Goal: Task Accomplishment & Management: Complete application form

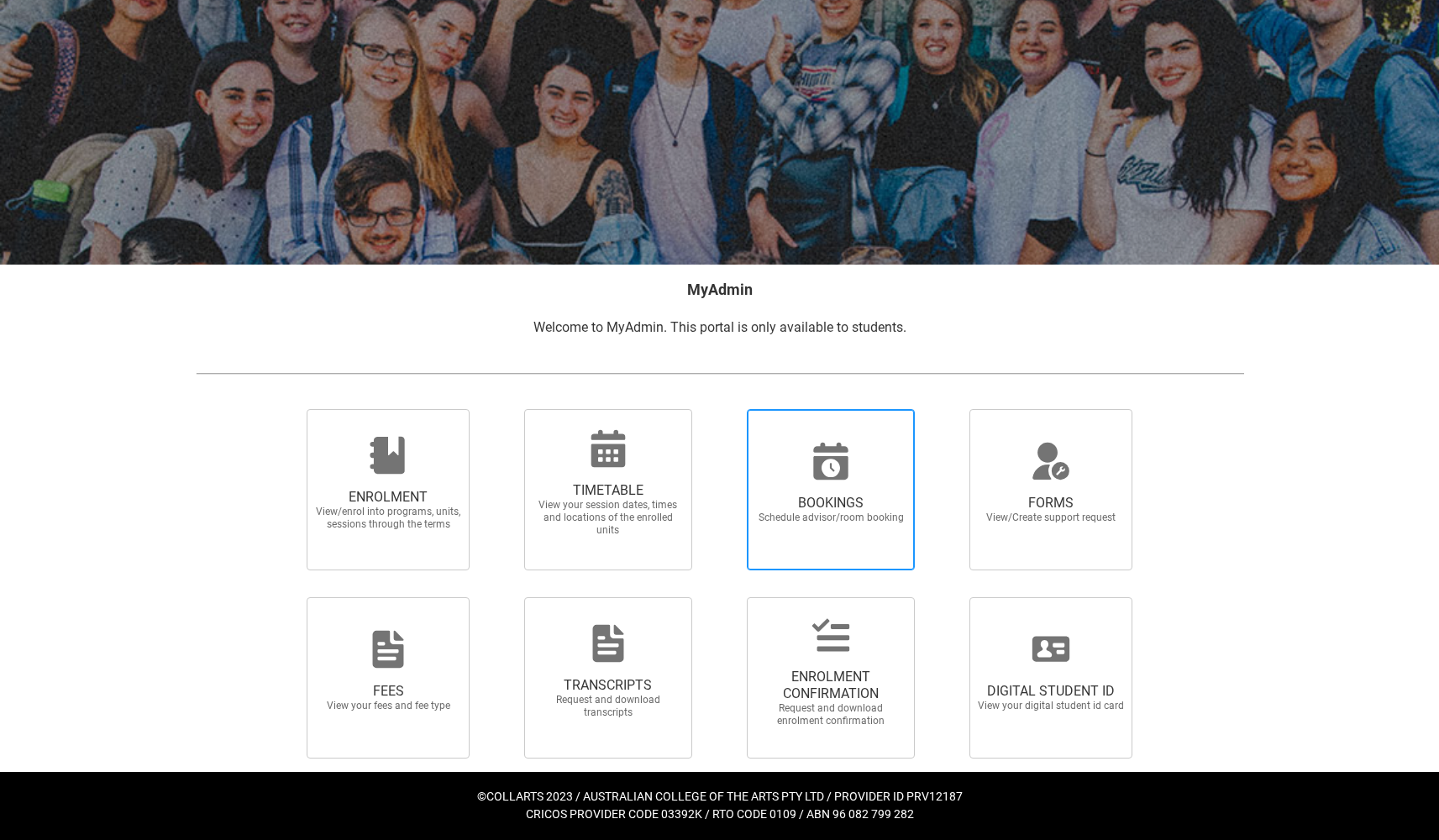
scroll to position [70, 0]
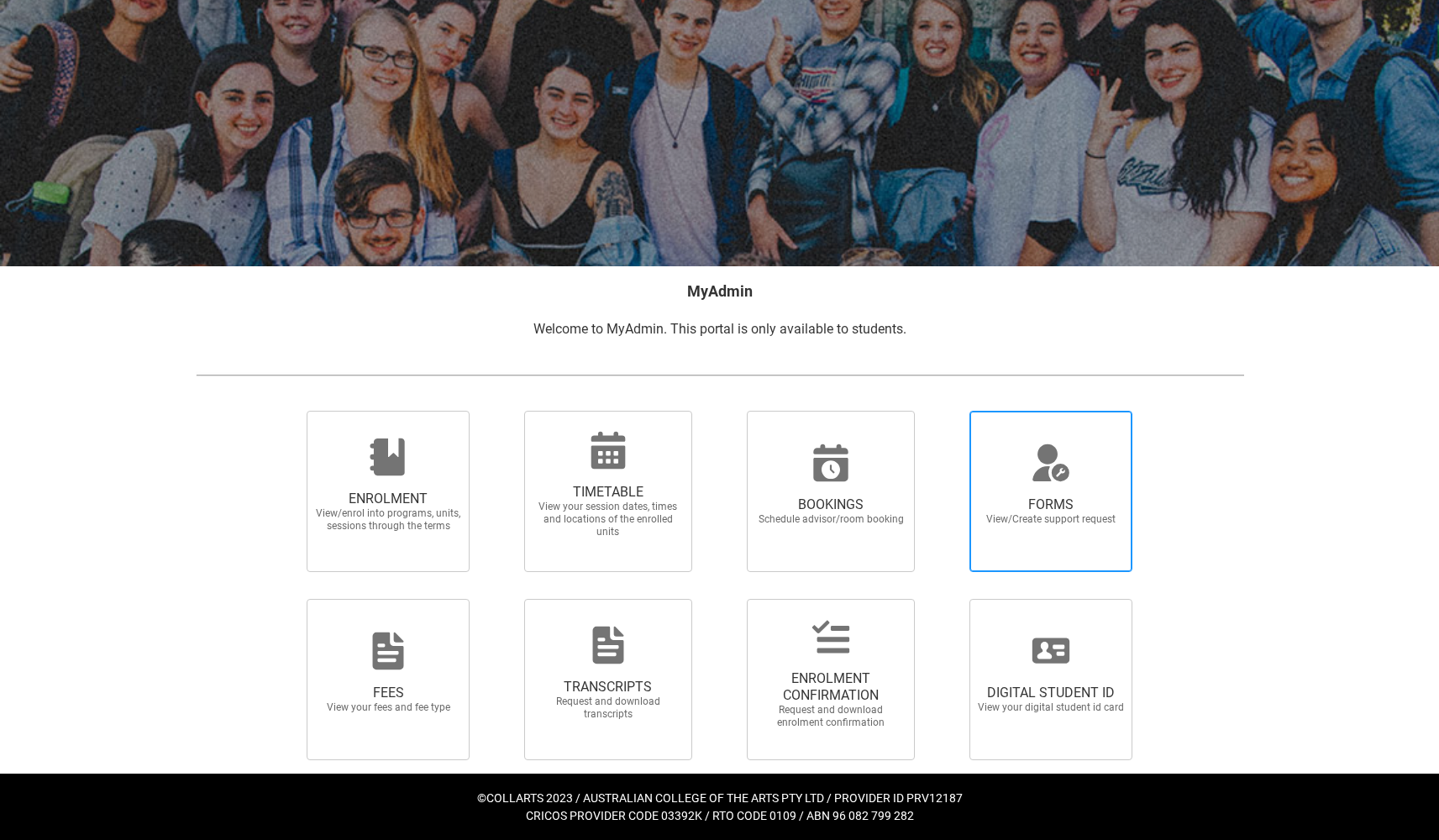
click at [1090, 541] on span "FORMS View/Create support request" at bounding box center [1050, 491] width 162 height 161
click at [949, 411] on input "FORMS View/Create support request" at bounding box center [948, 410] width 1 height 1
radio input "true"
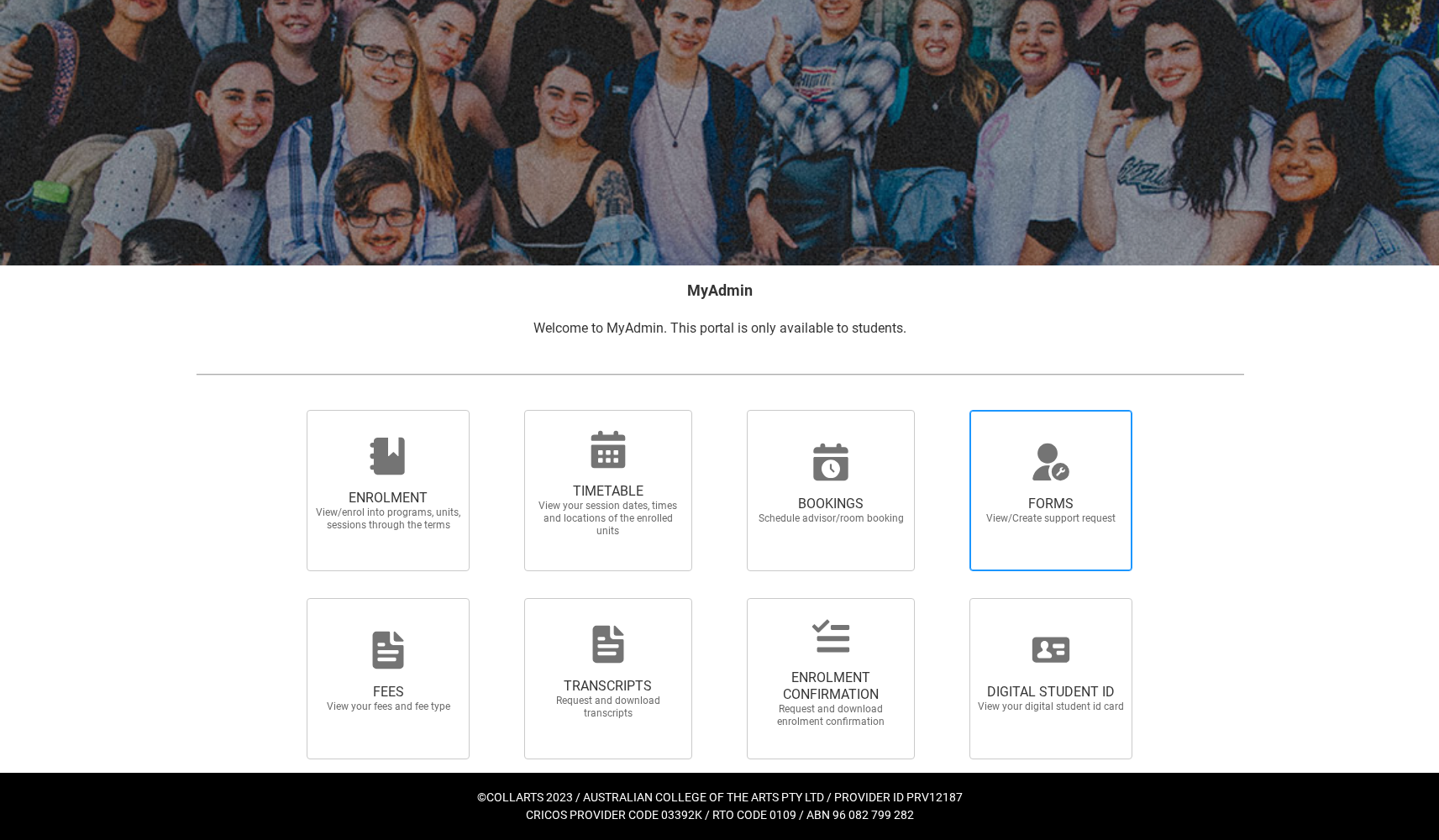
scroll to position [70, 0]
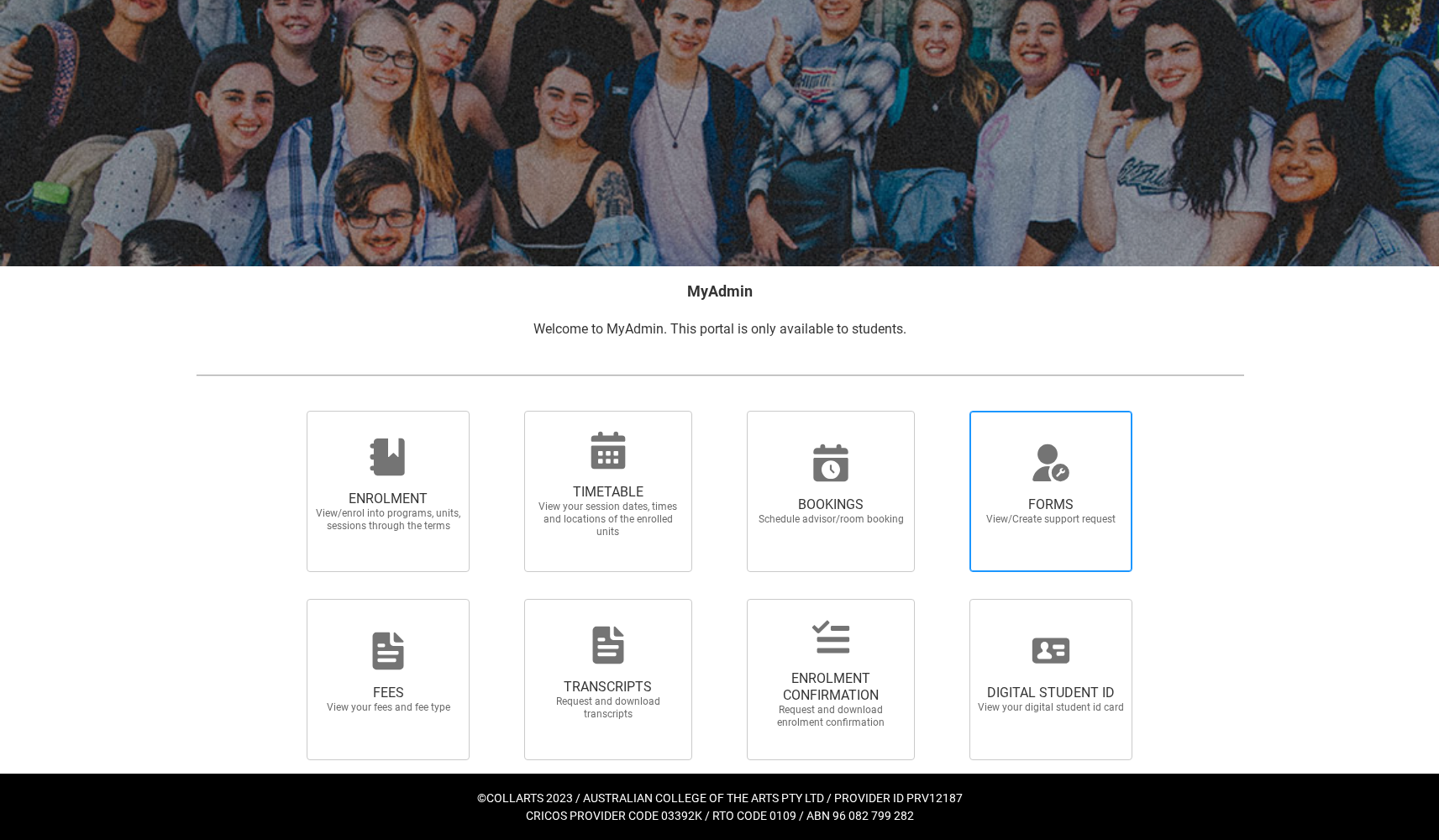
click at [1089, 475] on div at bounding box center [1051, 462] width 161 height 40
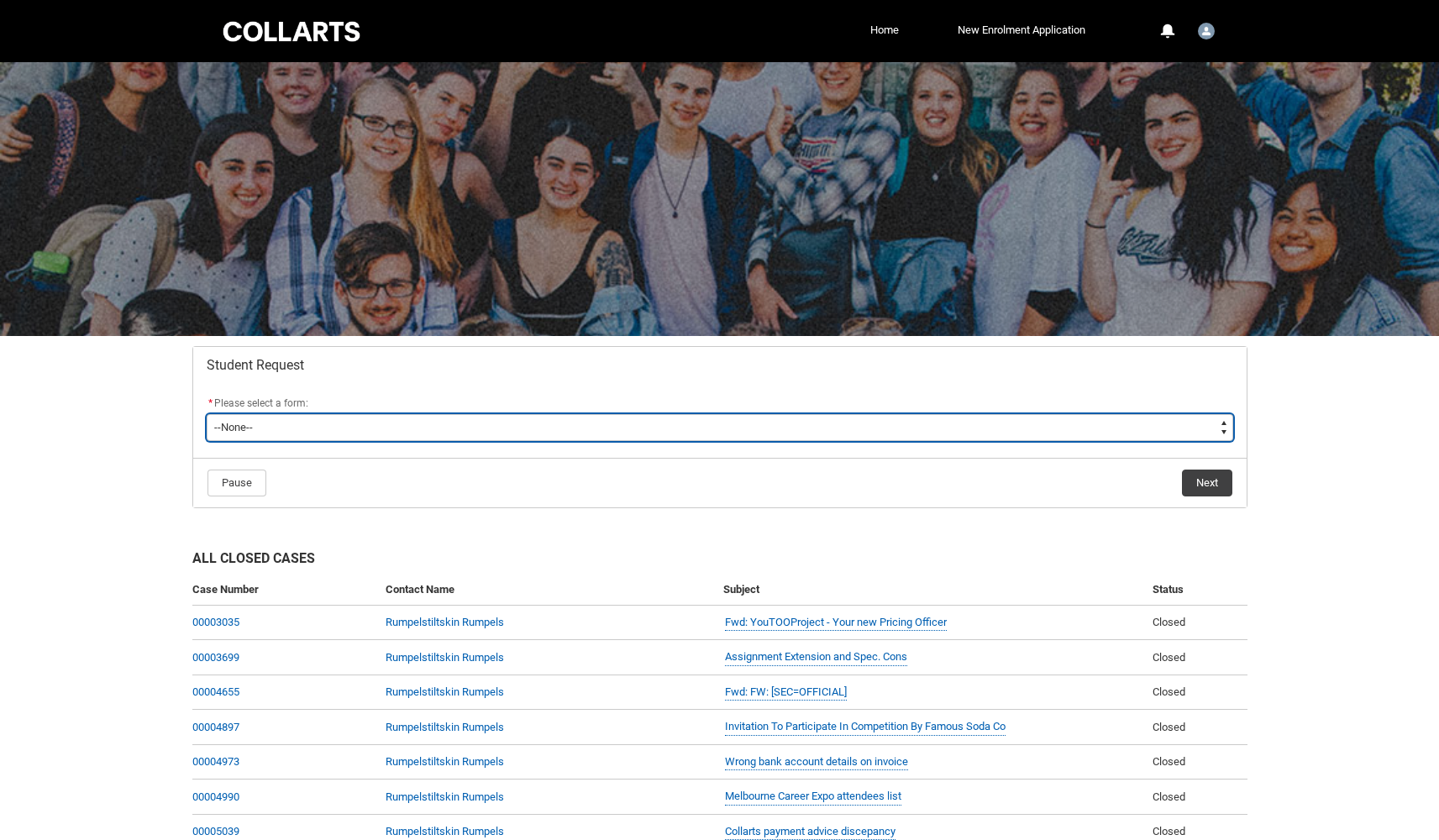
type lightning-select "Course_Transfer_Choice"
select select "Course_Transfer_Choice"
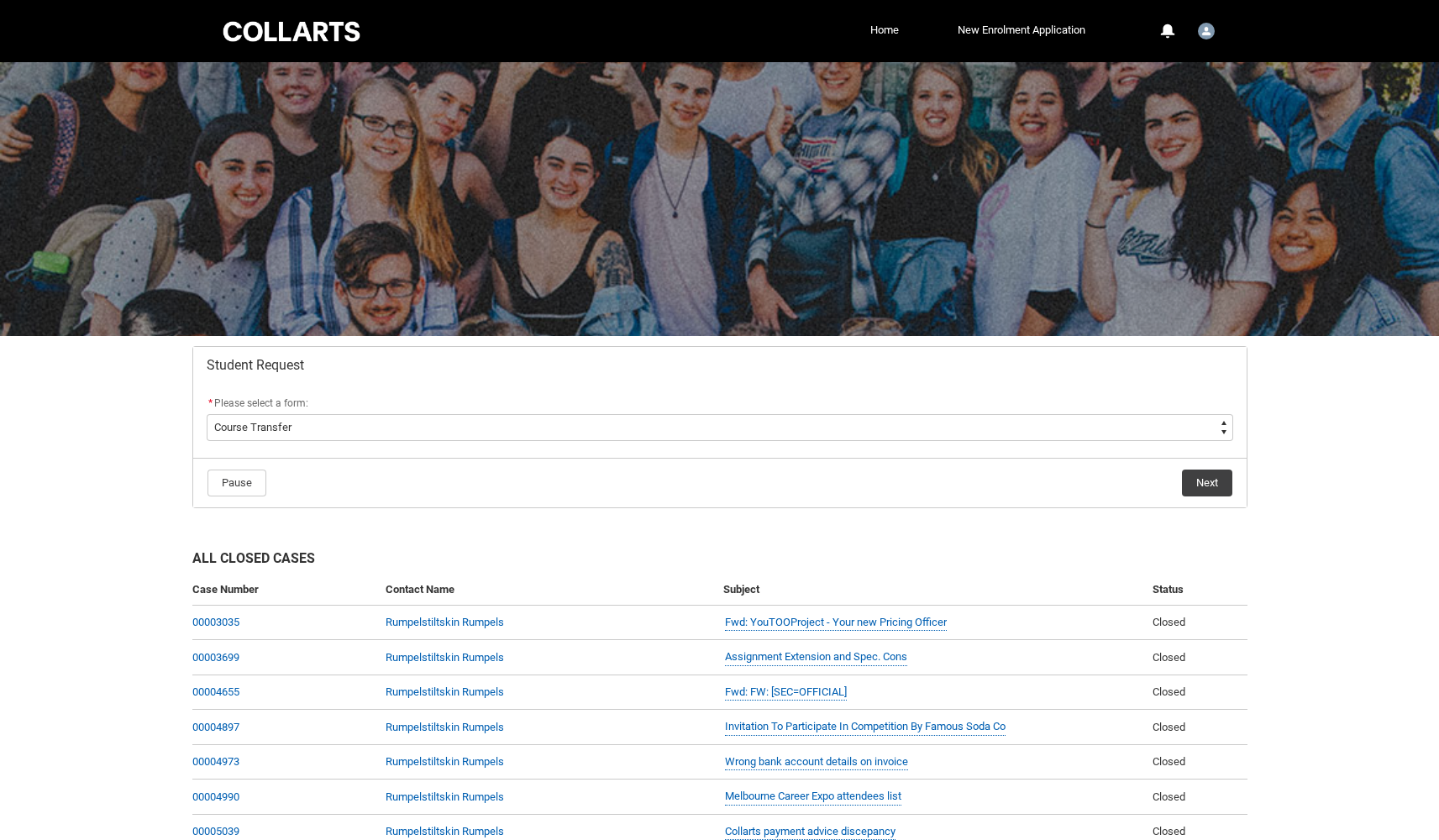
click at [1202, 477] on button "Next" at bounding box center [1207, 483] width 50 height 27
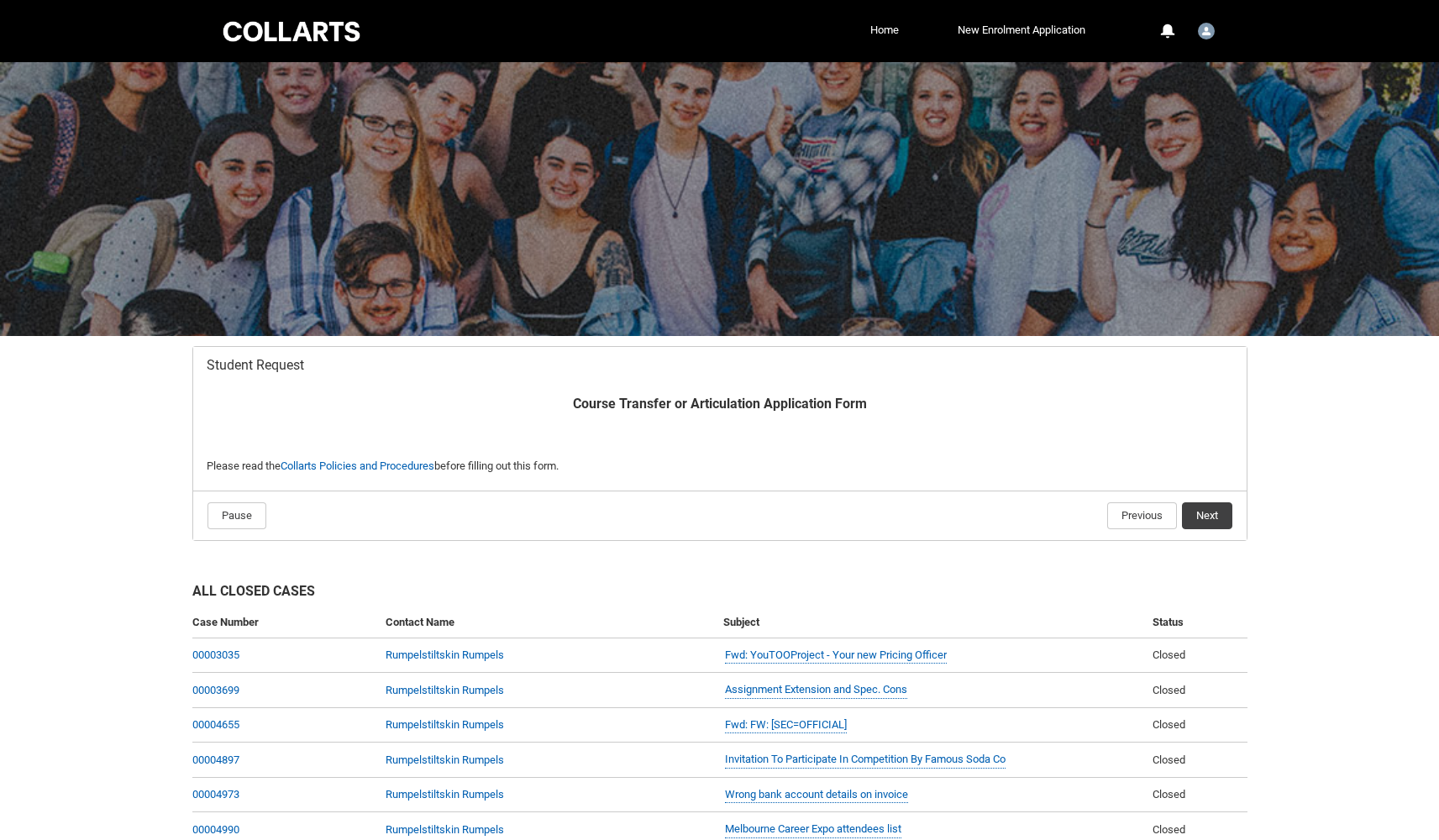
scroll to position [179, 0]
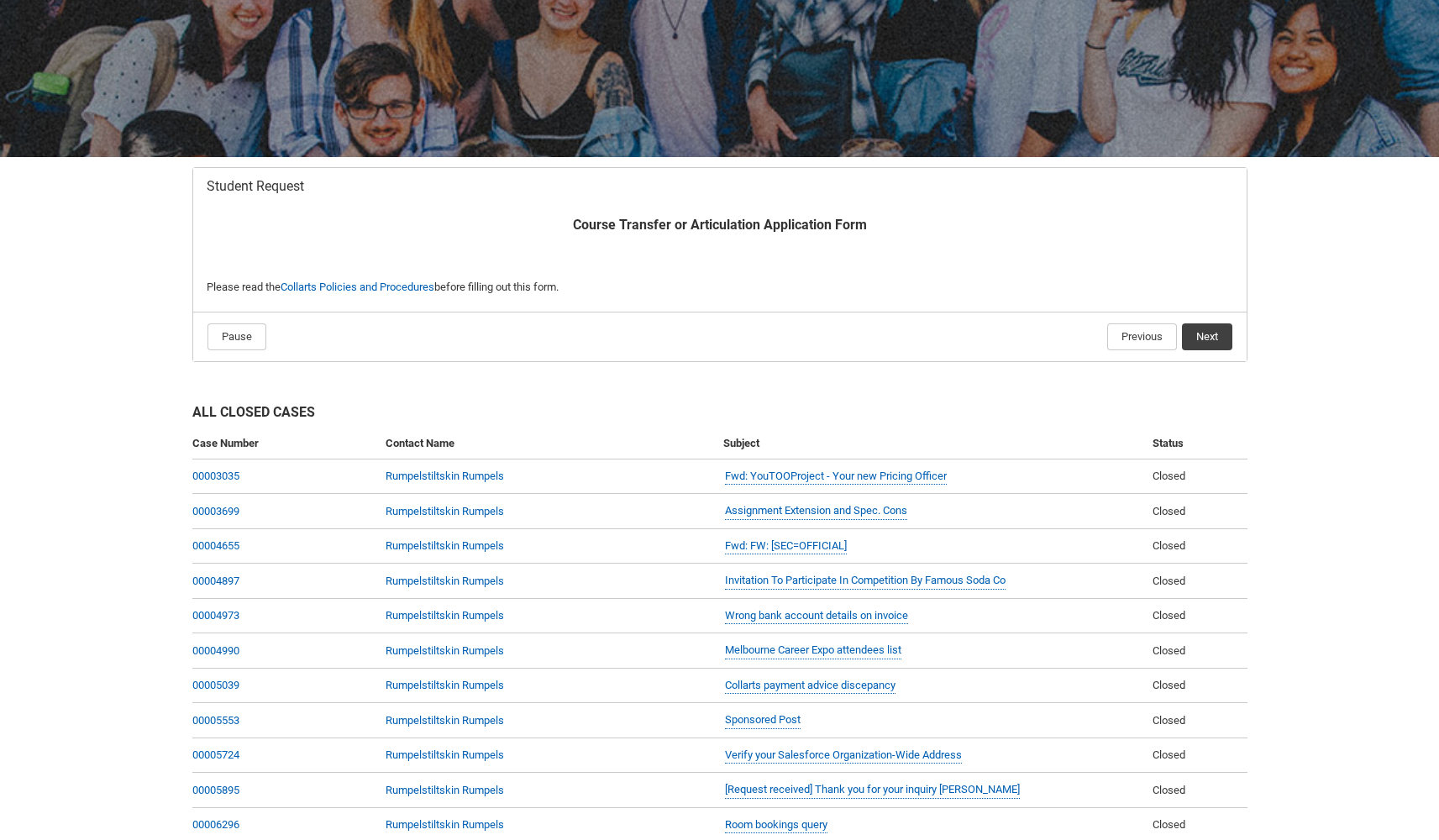
click at [1221, 340] on button "Next" at bounding box center [1207, 337] width 50 height 27
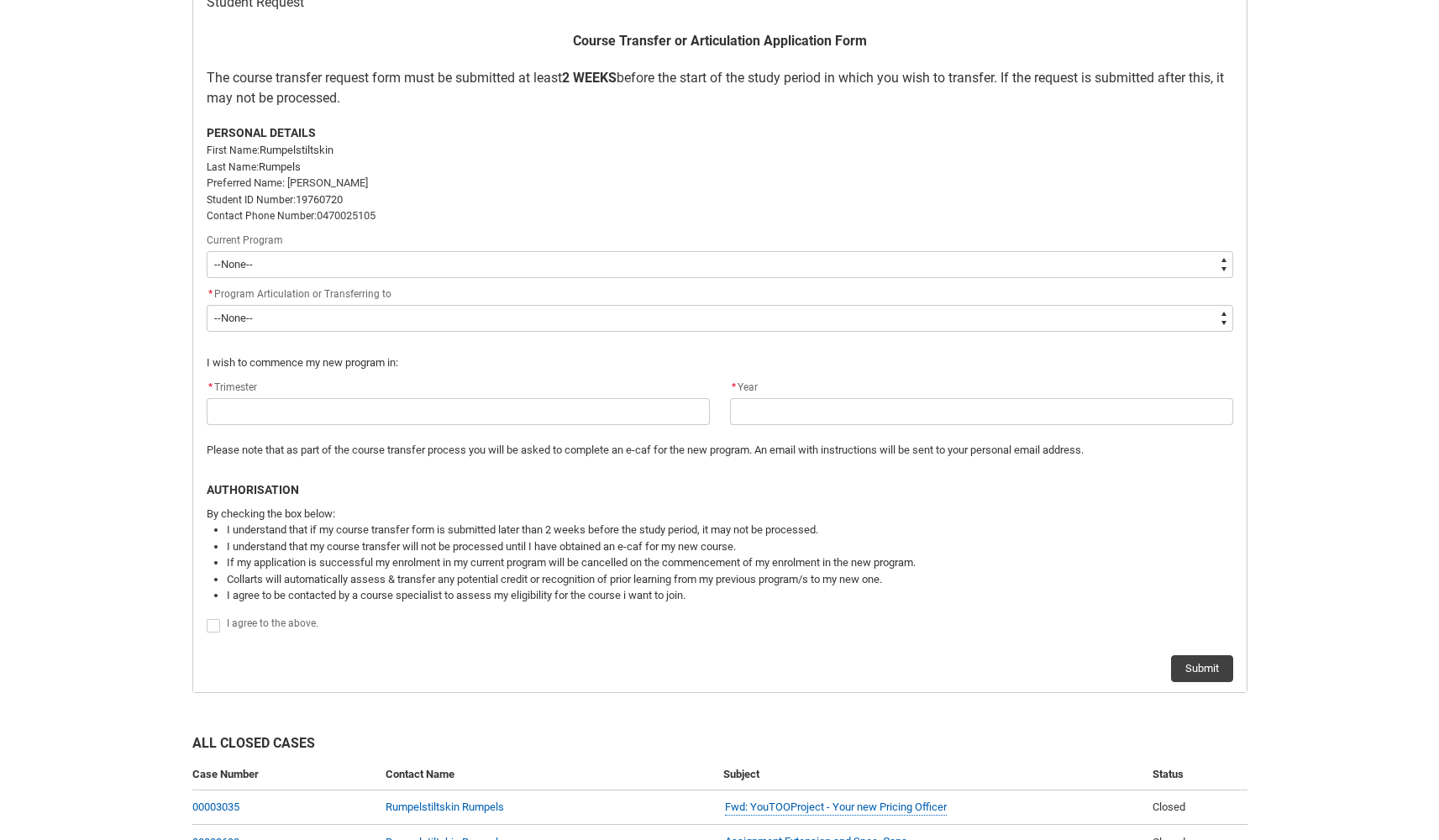
scroll to position [364, 0]
type lightning-select "recordPicklist_ProgramEnrollment.a0jOZ000005jIltYAE"
select select "recordPicklist_ProgramEnrollment.a0jOZ000005jIltYAE"
